Goal: Task Accomplishment & Management: Use online tool/utility

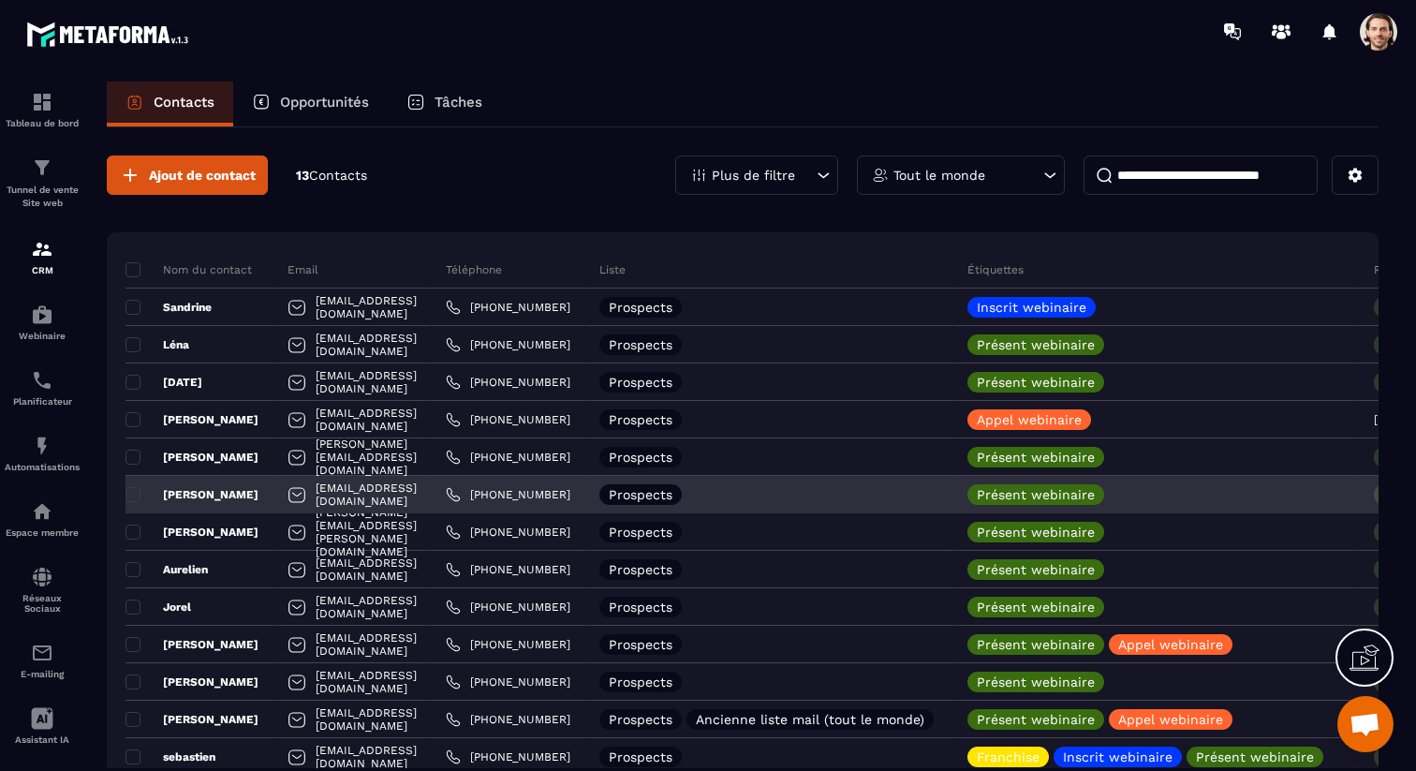
scroll to position [8, 0]
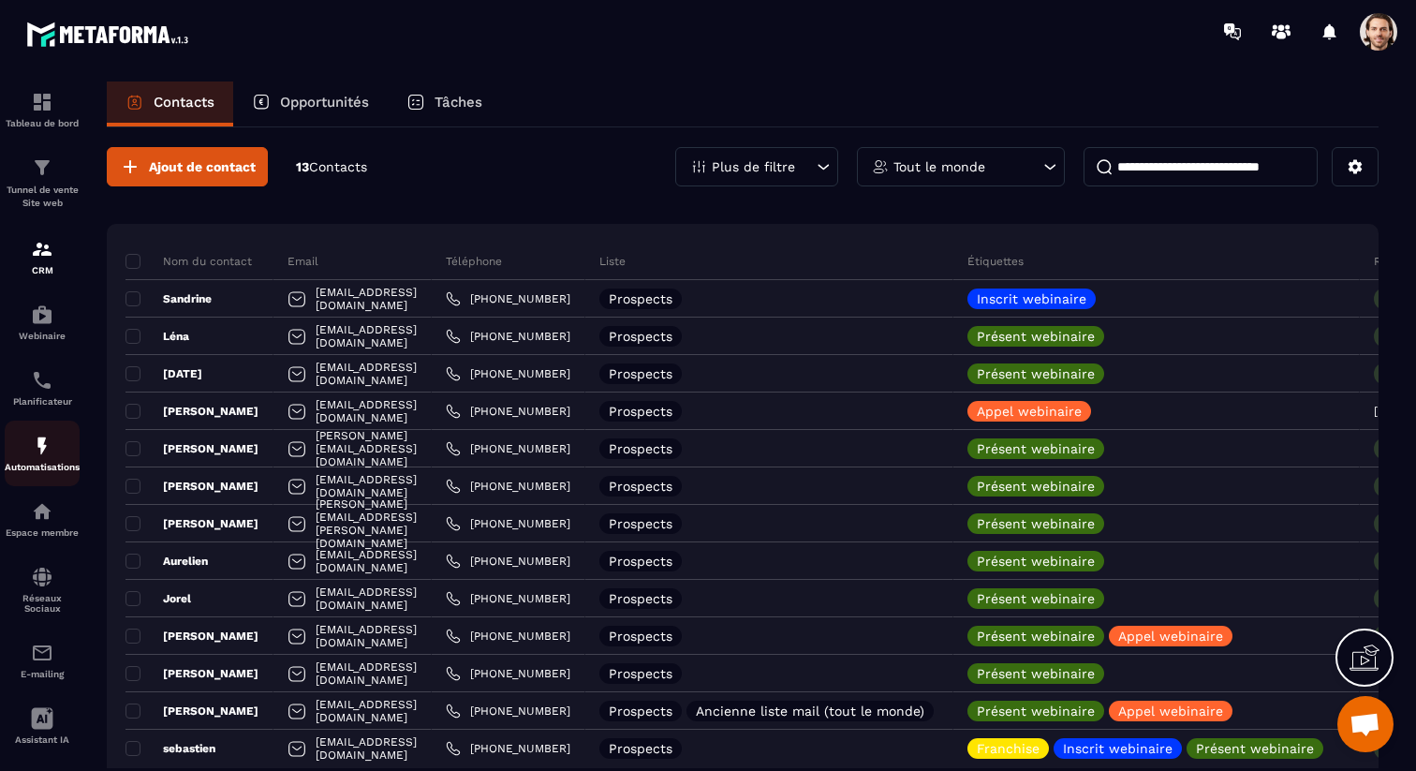
click at [39, 445] on img at bounding box center [42, 446] width 22 height 22
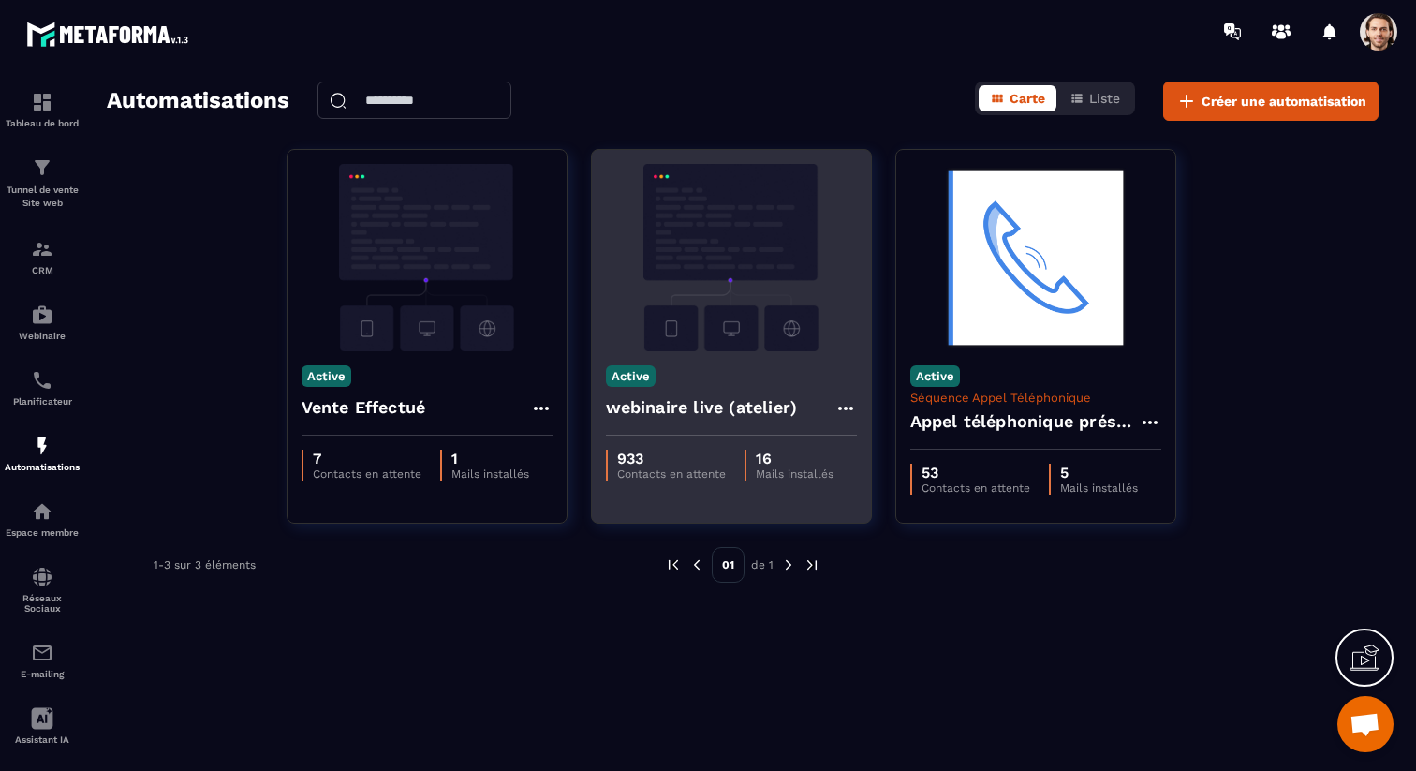
click at [684, 402] on h4 "webinaire live (atelier)" at bounding box center [702, 407] width 192 height 26
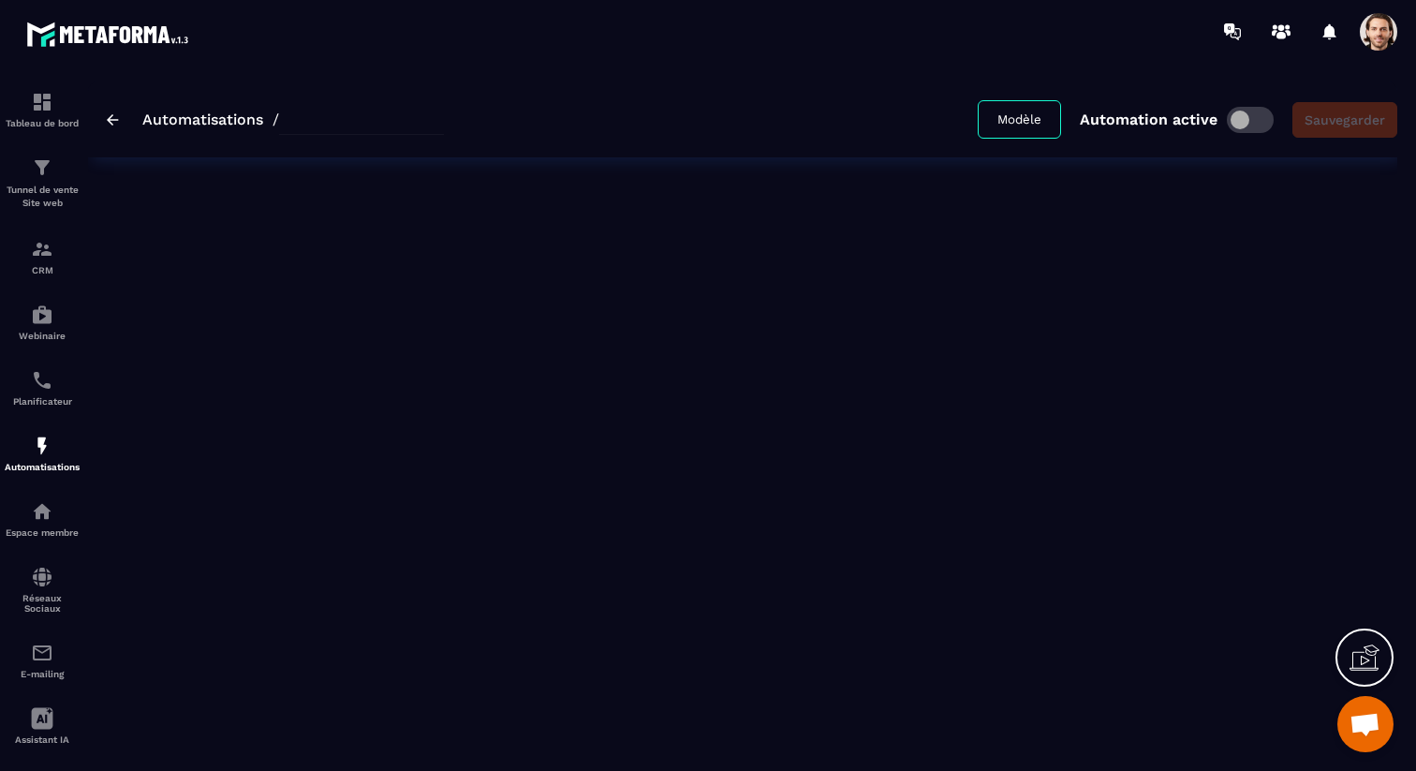
type input "**********"
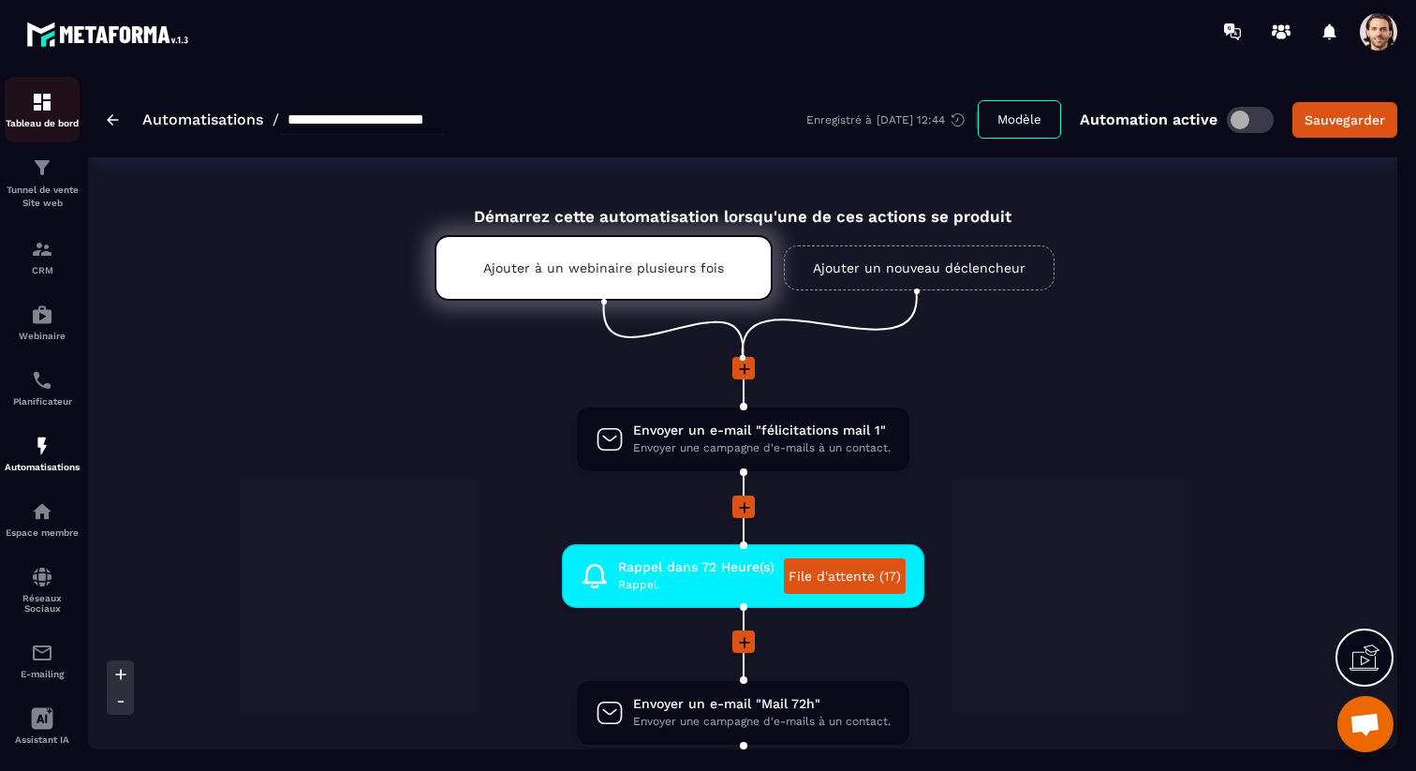
click at [47, 113] on div "Tableau de bord" at bounding box center [42, 109] width 75 height 37
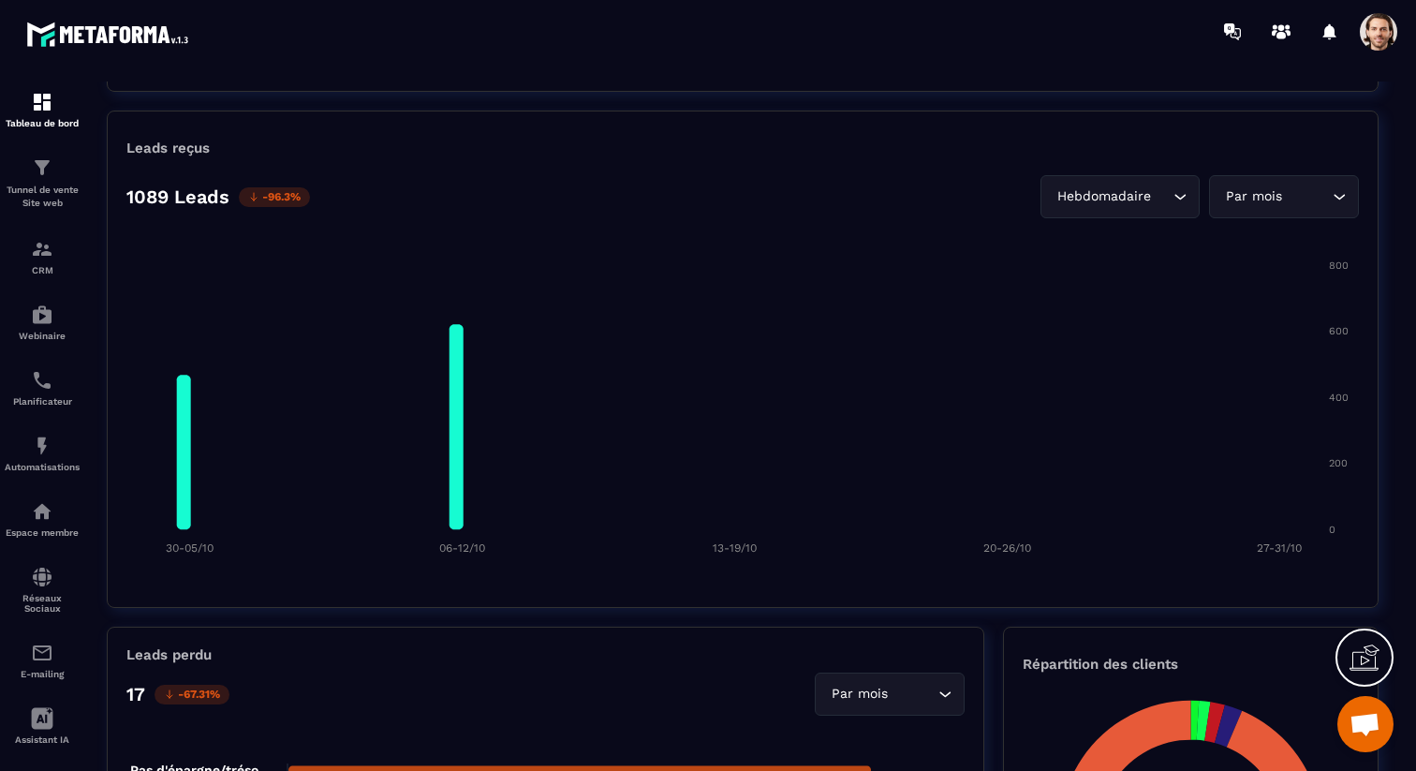
scroll to position [1362, 0]
click at [1168, 196] on input "Search for option" at bounding box center [1162, 195] width 14 height 21
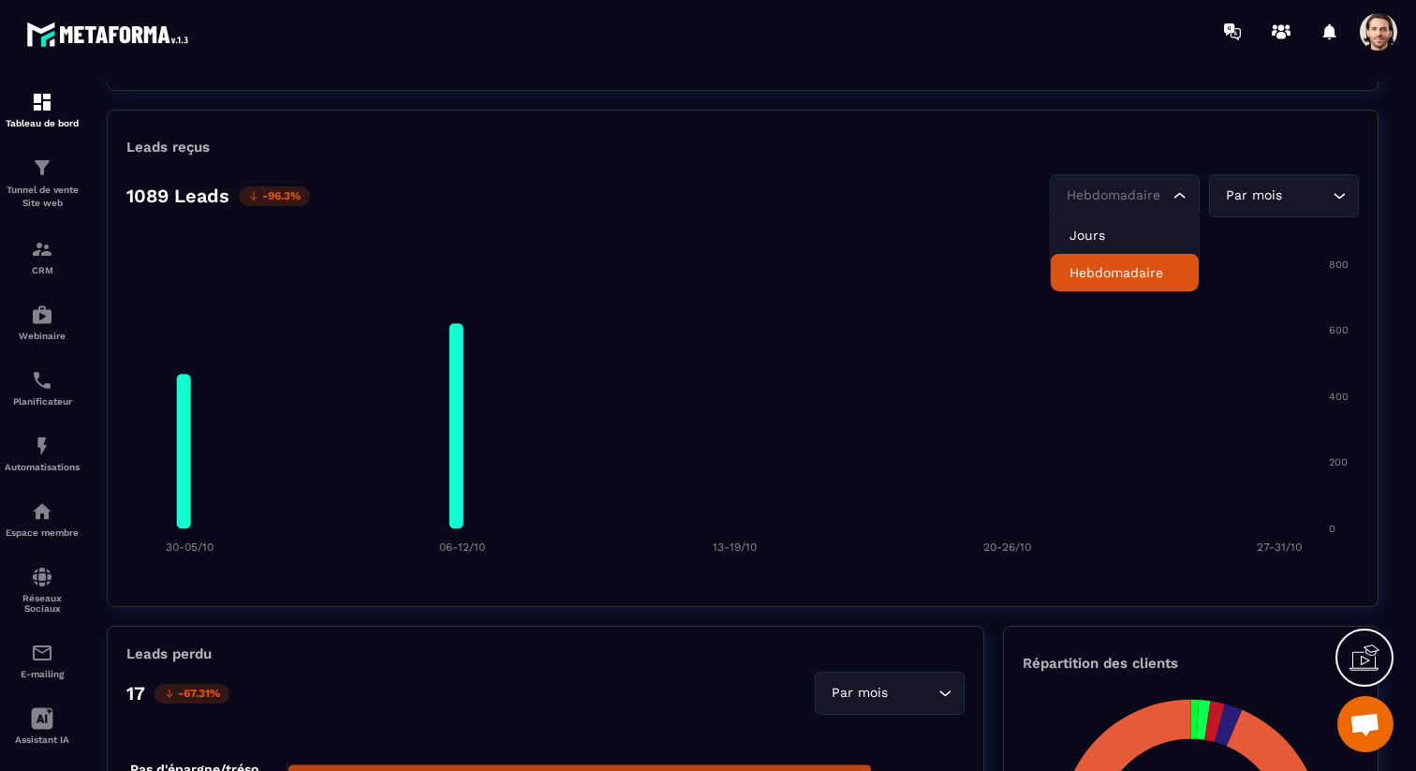
click at [1138, 261] on li "Hebdomadaire" at bounding box center [1125, 272] width 148 height 37
click at [1136, 188] on div "Hebdomadaire" at bounding box center [1115, 195] width 111 height 21
click at [1138, 230] on p "Jours" at bounding box center [1125, 235] width 111 height 19
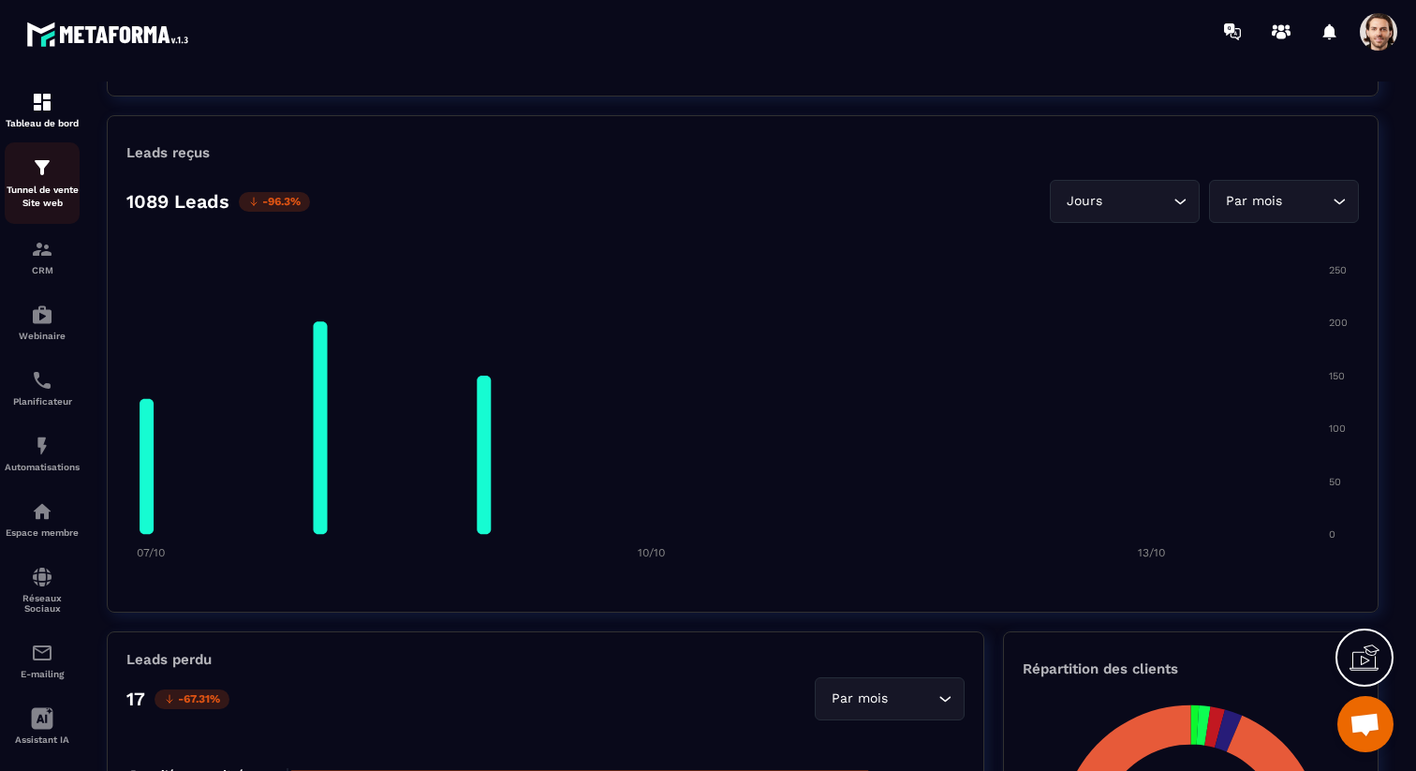
scroll to position [1354, 0]
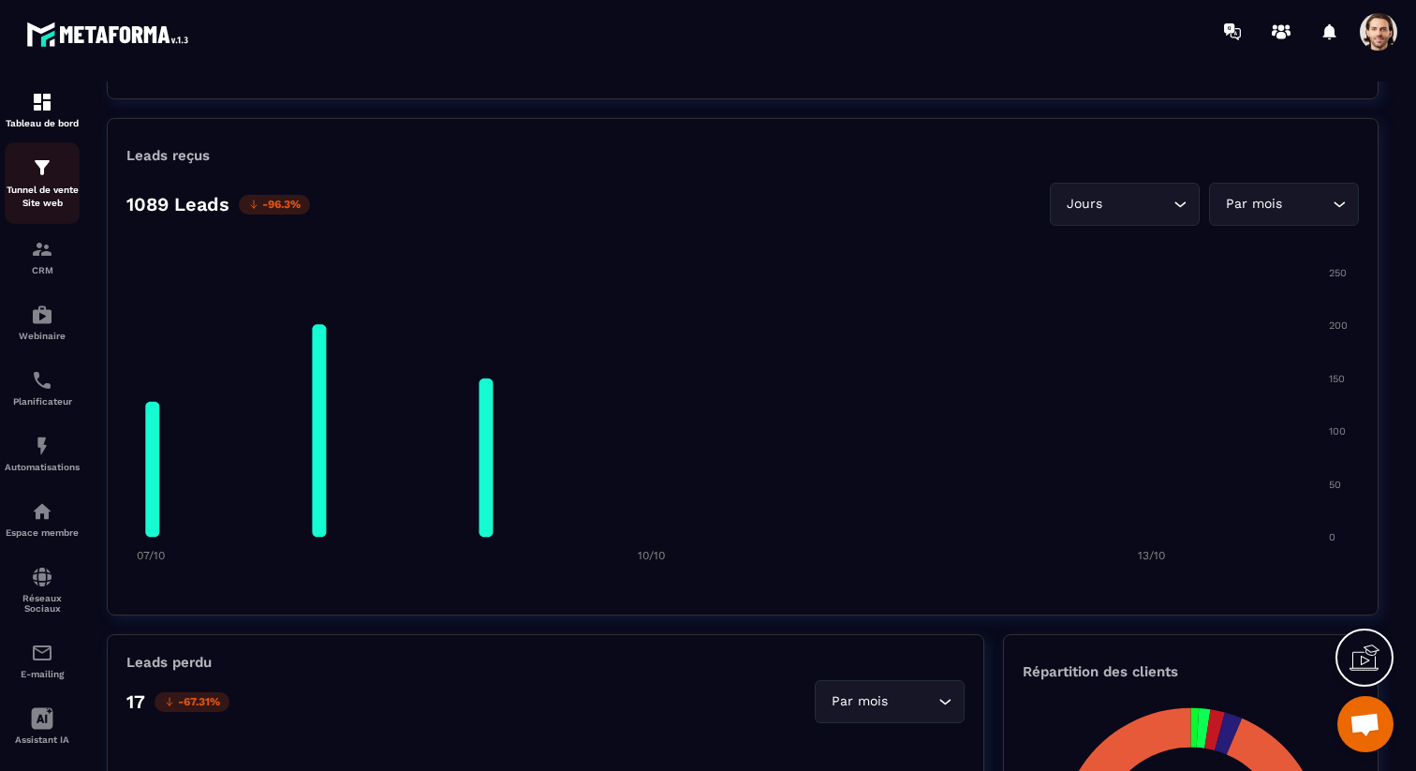
click at [40, 170] on img at bounding box center [42, 167] width 22 height 22
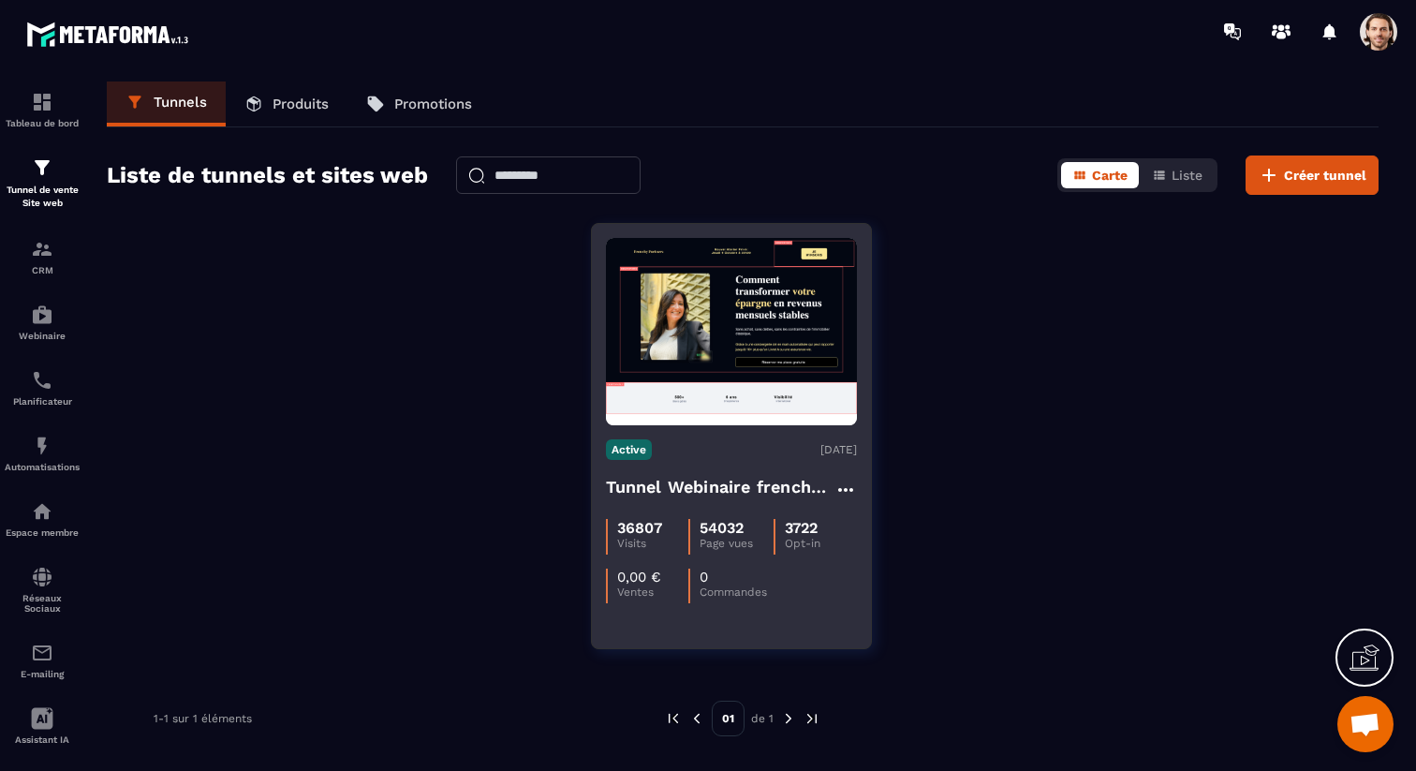
click at [653, 483] on h4 "Tunnel Webinaire frenchy partners" at bounding box center [720, 487] width 229 height 26
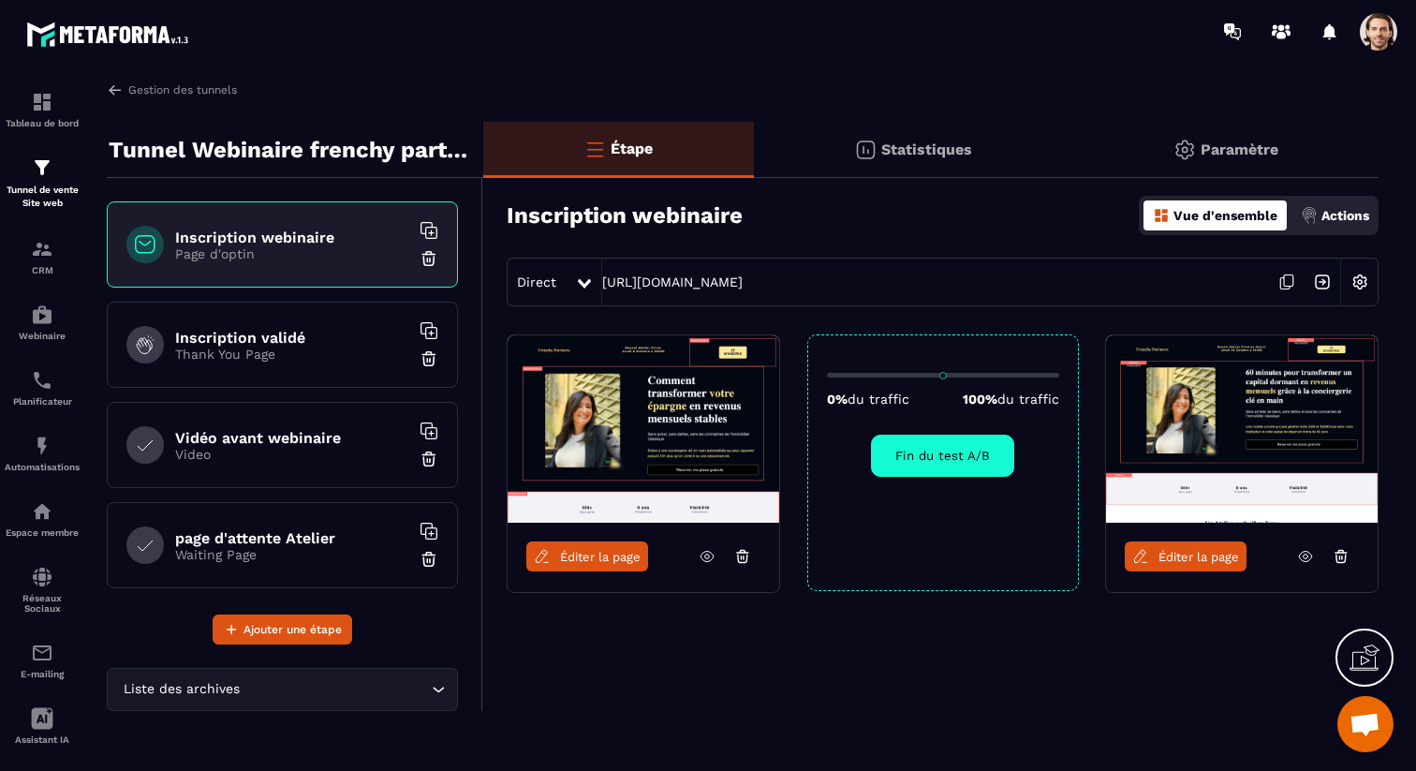
click at [626, 556] on span "Éditer la page" at bounding box center [600, 557] width 81 height 14
